Goal: Task Accomplishment & Management: Manage account settings

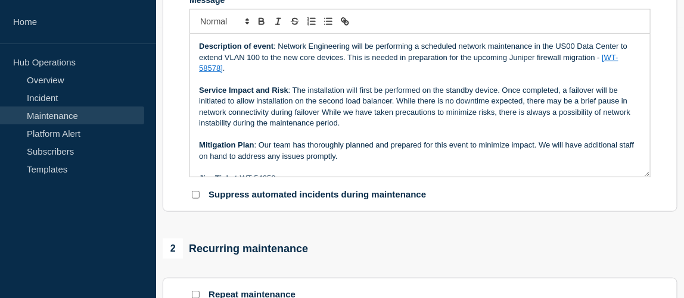
click at [291, 91] on p "Service Impact and Risk : The installation will first be performed on the stand…" at bounding box center [420, 107] width 442 height 44
click at [241, 69] on p "Description of event : Network Engineering will be performing a scheduled netwo…" at bounding box center [420, 57] width 442 height 33
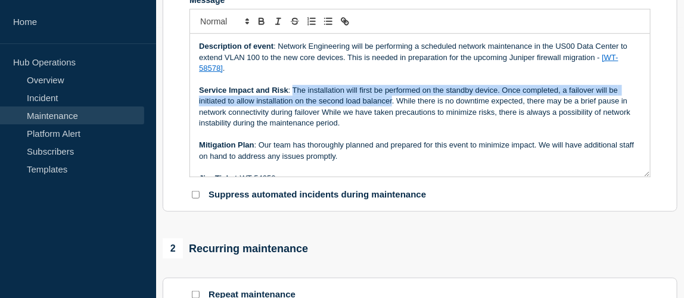
drag, startPoint x: 292, startPoint y: 92, endPoint x: 391, endPoint y: 105, distance: 100.4
click at [391, 105] on p "Service Impact and Risk : The installation will first be performed on the stand…" at bounding box center [420, 107] width 442 height 44
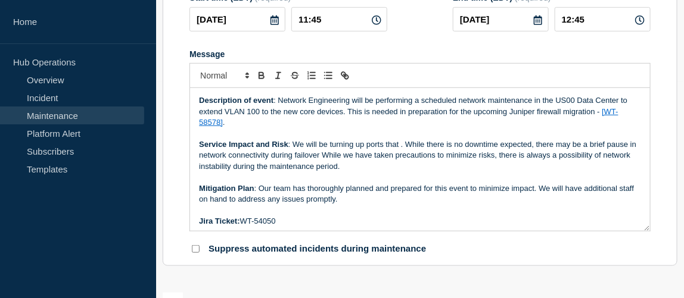
scroll to position [162, 0]
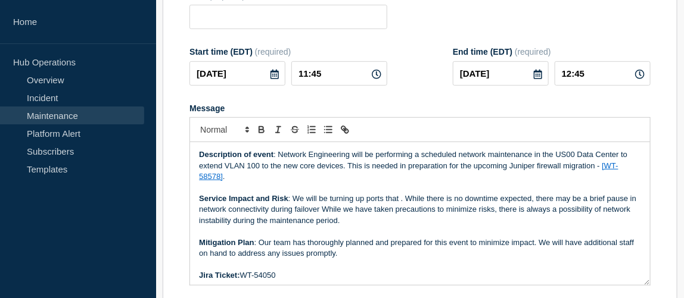
click at [389, 202] on p "Service Impact and Risk : We will be turning up ports that . While there is no …" at bounding box center [420, 210] width 442 height 33
click at [296, 204] on p "Service Impact and Risk : We will be turning up ports . While there is no downt…" at bounding box center [420, 210] width 442 height 33
click at [416, 204] on p "Service Impact and Risk : This change entails turning up ports . While there is…" at bounding box center [420, 210] width 442 height 33
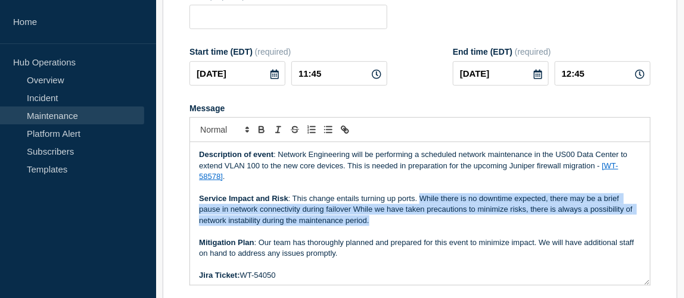
drag, startPoint x: 418, startPoint y: 202, endPoint x: 394, endPoint y: 223, distance: 32.1
click at [394, 223] on p "Service Impact and Risk : This change entails turning up ports. While there is …" at bounding box center [420, 210] width 442 height 33
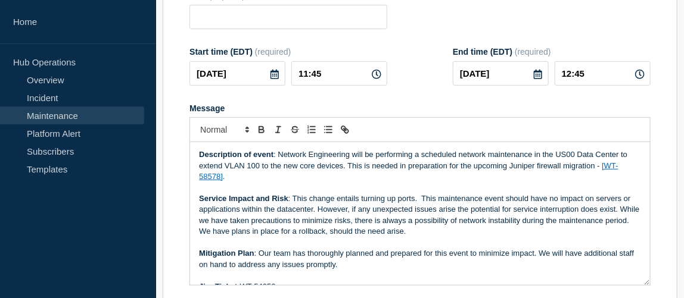
click at [421, 198] on p "Service Impact and Risk : This change entails turning up ports. This maintenanc…" at bounding box center [420, 216] width 442 height 44
drag, startPoint x: 419, startPoint y: 204, endPoint x: 292, endPoint y: 200, distance: 127.0
click at [292, 200] on p "Service Impact and Risk : This change entails turning up ports. This maintenanc…" at bounding box center [420, 216] width 442 height 44
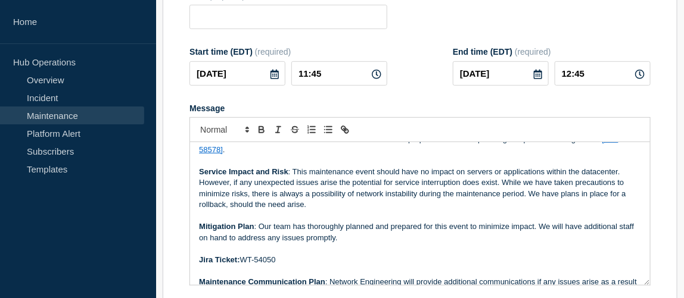
scroll to position [0, 0]
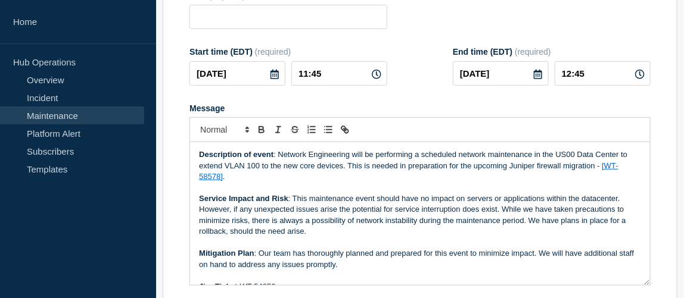
click at [259, 170] on p "Description of event : Network Engineering will be performing a scheduled netwo…" at bounding box center [420, 166] width 442 height 33
click at [212, 180] on link "[WT-58578]" at bounding box center [408, 171] width 419 height 20
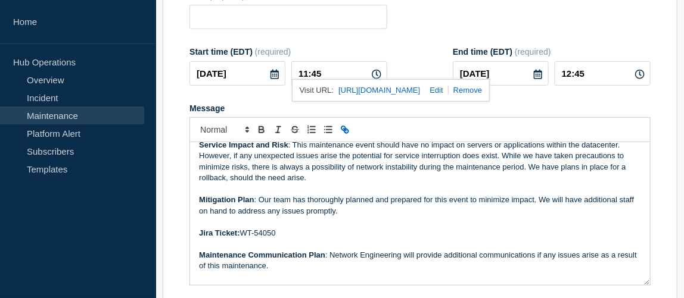
click at [448, 93] on link at bounding box center [434, 90] width 28 height 9
type input "https://jira.bottomline.tech/browse/WT-58578"
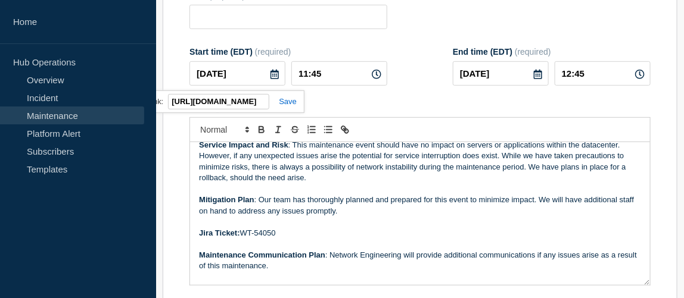
click at [257, 105] on input "https://jira.bottomline.tech/browse/WT-58578" at bounding box center [218, 101] width 101 height 15
drag, startPoint x: 261, startPoint y: 105, endPoint x: 268, endPoint y: 105, distance: 7.1
click at [268, 105] on input "https://jira.bottomline.tech/browse/WT-58578" at bounding box center [218, 101] width 101 height 15
click at [249, 104] on input "https://jira.bottomline.tech/browse/WT-58578" at bounding box center [218, 101] width 101 height 15
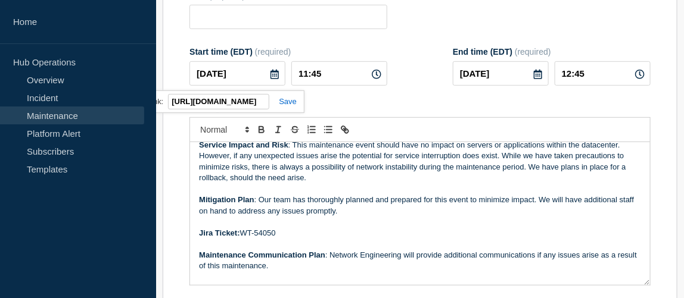
scroll to position [0, 0]
click at [370, 105] on div "Message" at bounding box center [419, 109] width 461 height 10
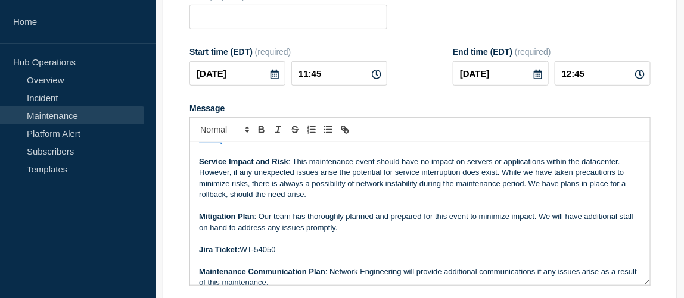
scroll to position [54, 0]
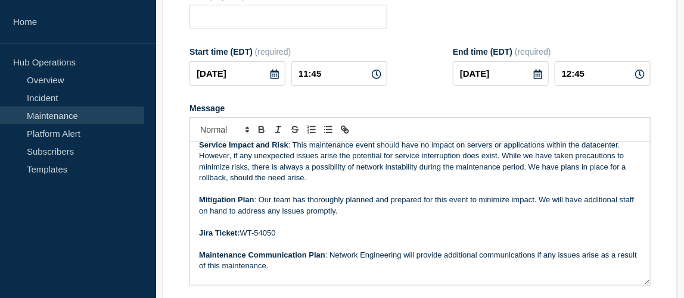
drag, startPoint x: 271, startPoint y: 232, endPoint x: 263, endPoint y: 236, distance: 8.8
click at [263, 236] on p "Jira Ticket: WT-54050" at bounding box center [420, 233] width 442 height 11
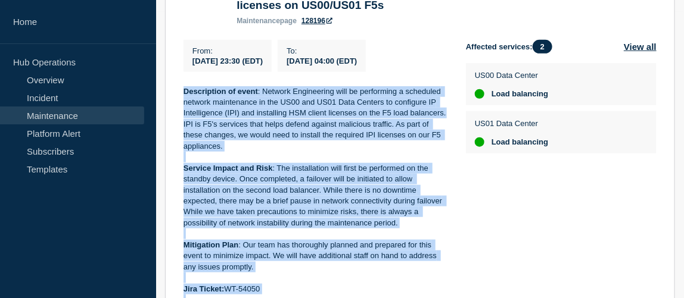
scroll to position [216, 0]
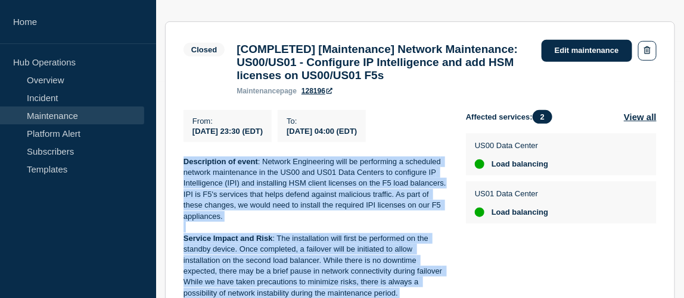
click at [345, 203] on p "Description of event : Network Engineering will be performing a scheduled netwo…" at bounding box center [314, 190] width 263 height 66
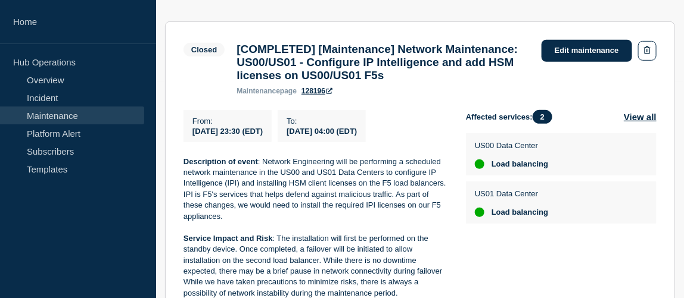
click at [88, 115] on link "Maintenance" at bounding box center [72, 116] width 144 height 18
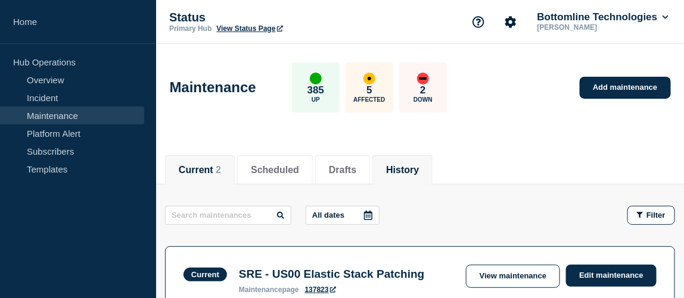
click at [419, 169] on button "History" at bounding box center [402, 170] width 33 height 11
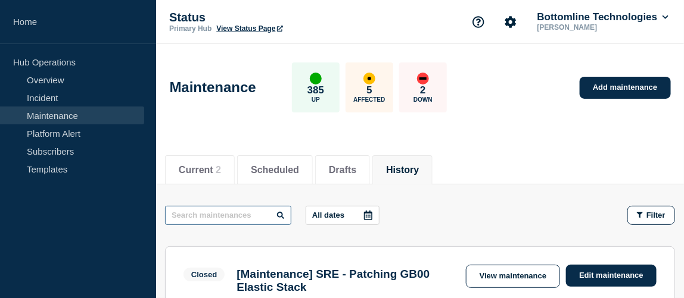
click at [225, 213] on input "text" at bounding box center [228, 215] width 126 height 19
type input "network engineering"
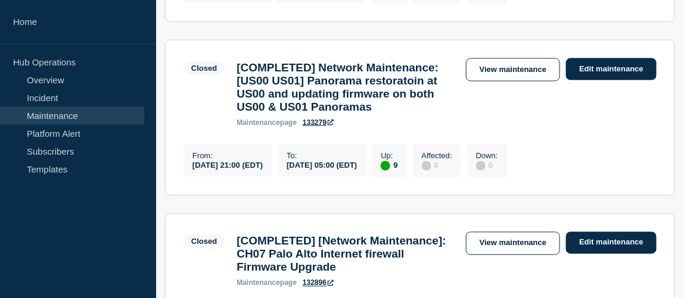
scroll to position [595, 0]
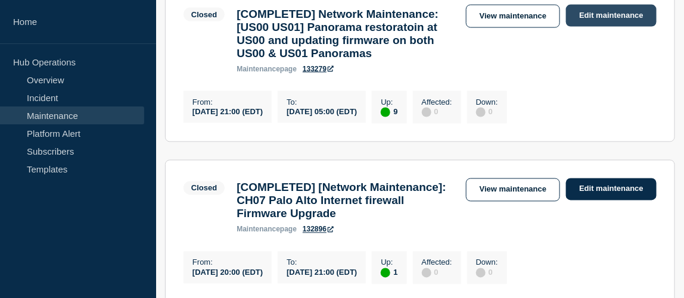
click at [620, 27] on link "Edit maintenance" at bounding box center [611, 16] width 91 height 22
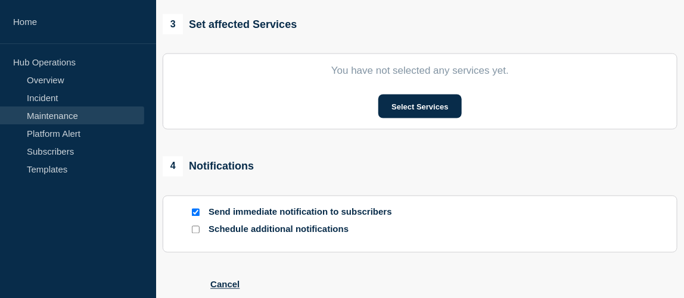
type input "[COMPLETED] Network Maintenance: [US00 US01] Panorama restoratoin at US00 and u…"
type input "[DATE]"
type input "21:00"
type input "[DATE]"
type input "05:00"
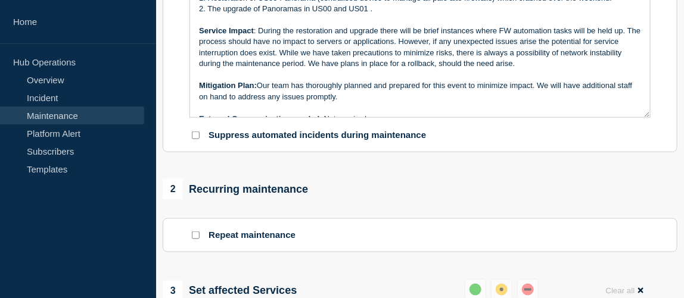
scroll to position [379, 0]
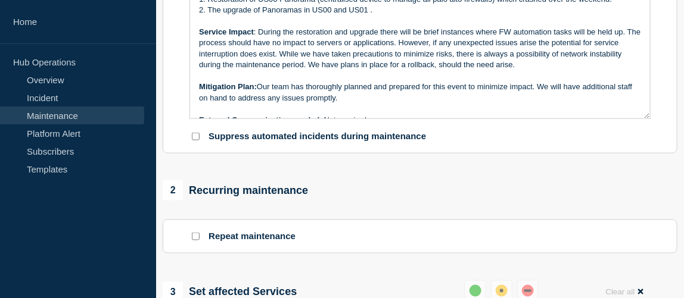
click at [52, 116] on link "Maintenance" at bounding box center [72, 116] width 144 height 18
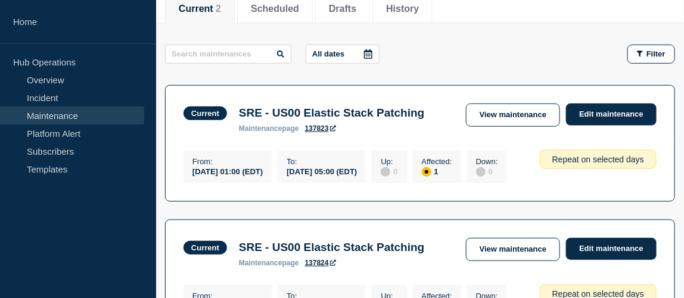
scroll to position [54, 0]
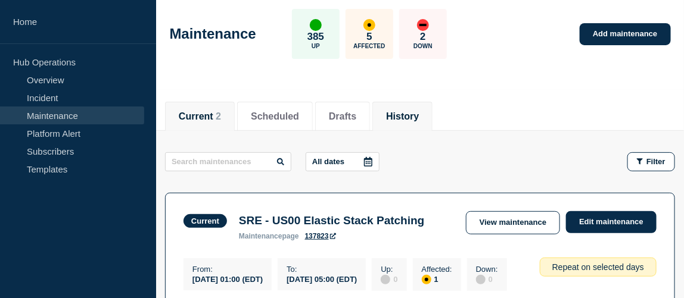
click at [407, 117] on button "History" at bounding box center [402, 116] width 33 height 11
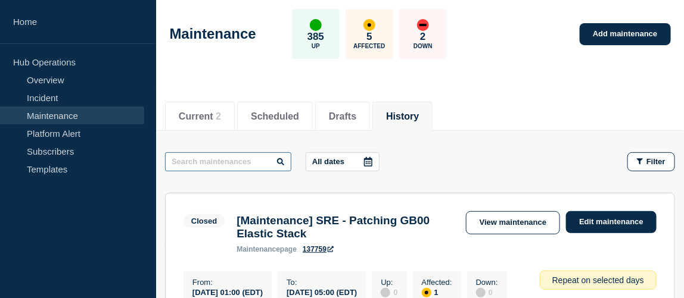
click at [232, 161] on input "text" at bounding box center [228, 161] width 126 height 19
type input "i"
type input "network eng"
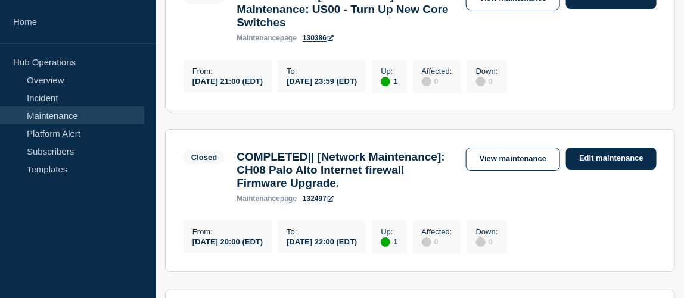
scroll to position [1299, 0]
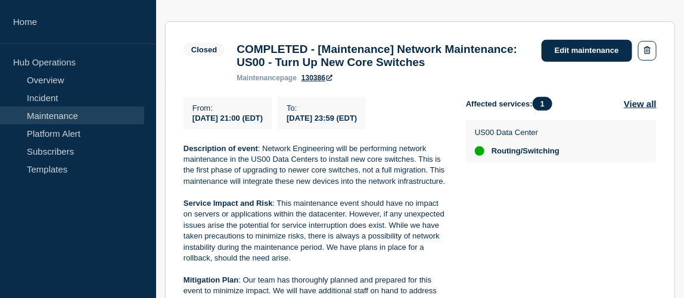
scroll to position [379, 0]
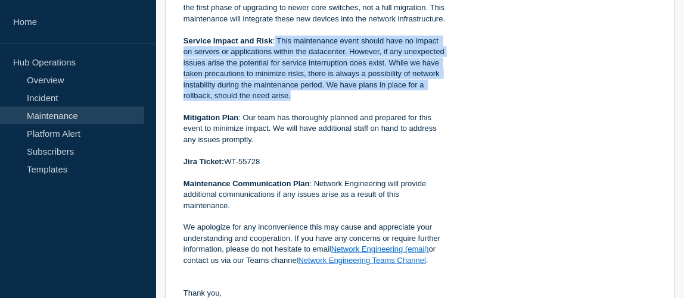
drag, startPoint x: 275, startPoint y: 63, endPoint x: 415, endPoint y: 119, distance: 150.8
click at [415, 102] on p "Service Impact and Risk : This maintenance event should have no impact on serve…" at bounding box center [314, 69] width 263 height 66
copy p "This maintenance event should have no impact on servers or applications within …"
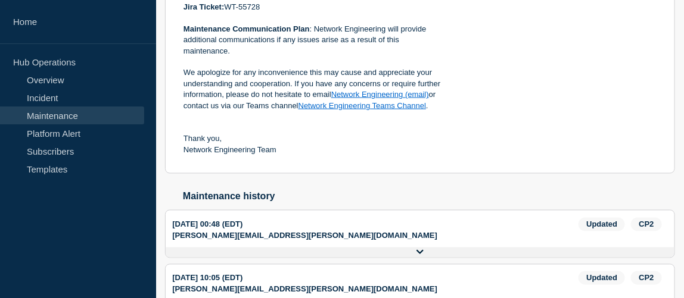
scroll to position [541, 0]
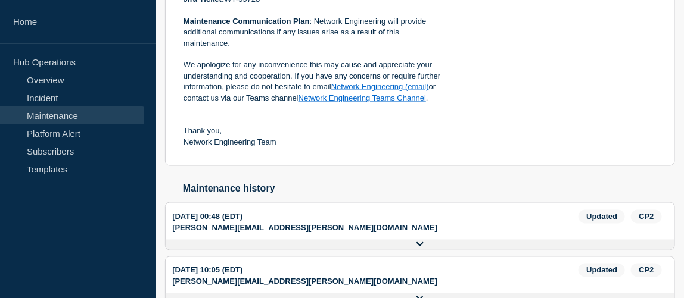
drag, startPoint x: 263, startPoint y: 20, endPoint x: 241, endPoint y: 25, distance: 22.5
copy p "55728"
